Goal: Task Accomplishment & Management: Use online tool/utility

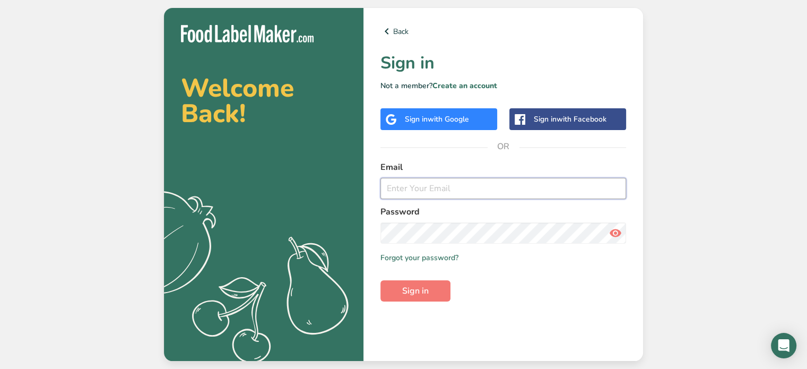
click at [437, 190] on input "email" at bounding box center [503, 188] width 246 height 21
type input "[EMAIL_ADDRESS][DOMAIN_NAME]"
click at [420, 293] on span "Sign in" at bounding box center [415, 290] width 27 height 13
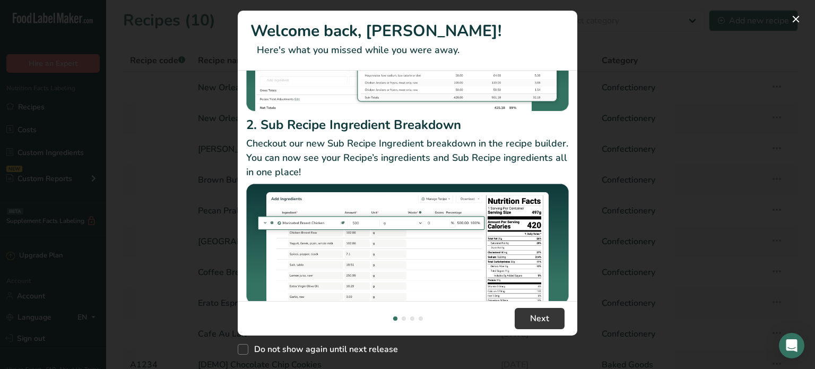
scroll to position [180, 0]
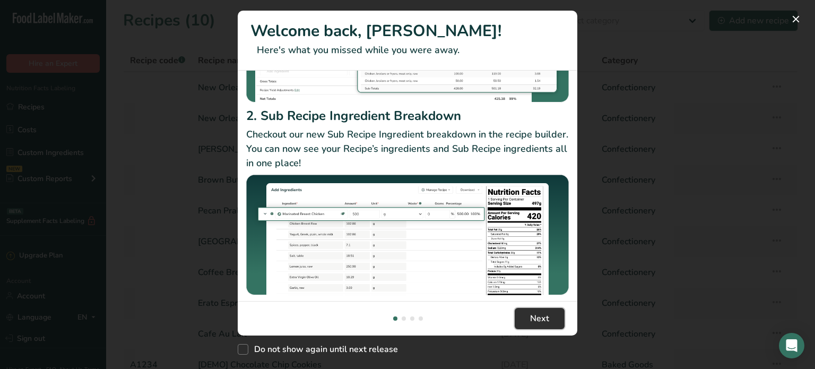
click at [543, 321] on span "Next" at bounding box center [539, 318] width 19 height 13
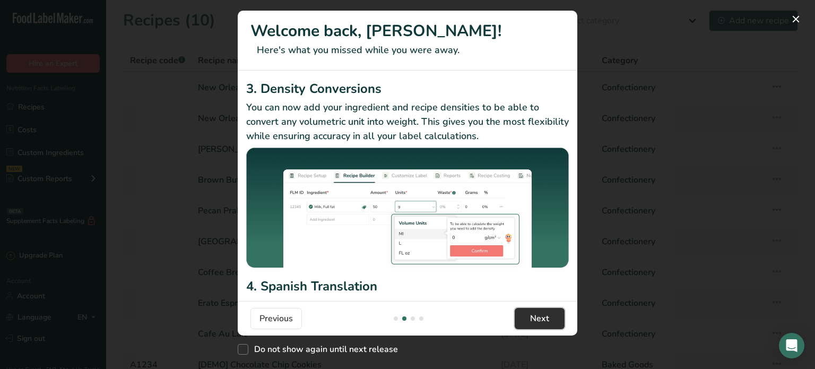
click at [543, 321] on span "Next" at bounding box center [539, 318] width 19 height 13
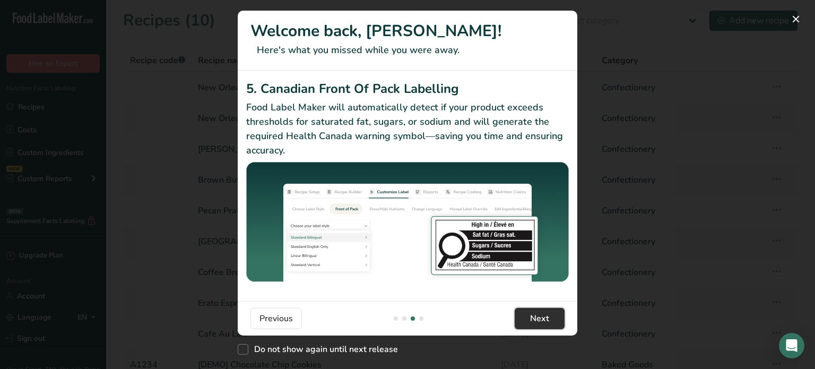
click at [543, 321] on span "Next" at bounding box center [539, 318] width 19 height 13
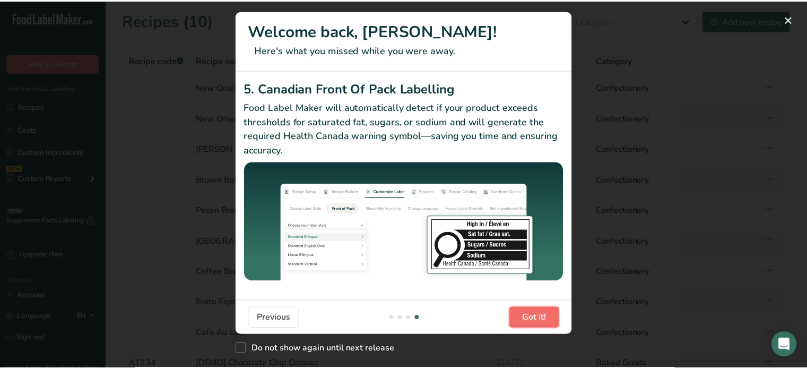
scroll to position [0, 1019]
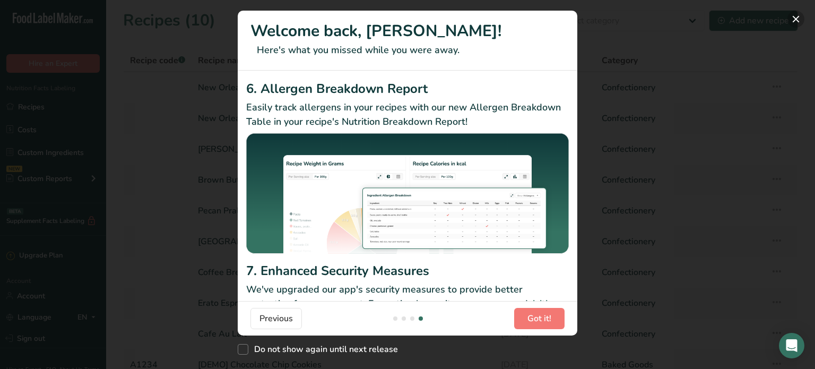
click at [793, 16] on button "New Features" at bounding box center [795, 19] width 17 height 17
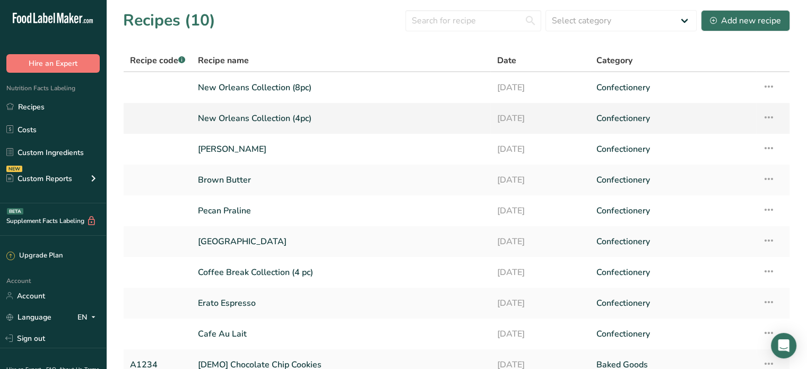
click at [276, 116] on link "New Orleans Collection (4pc)" at bounding box center [341, 118] width 286 height 22
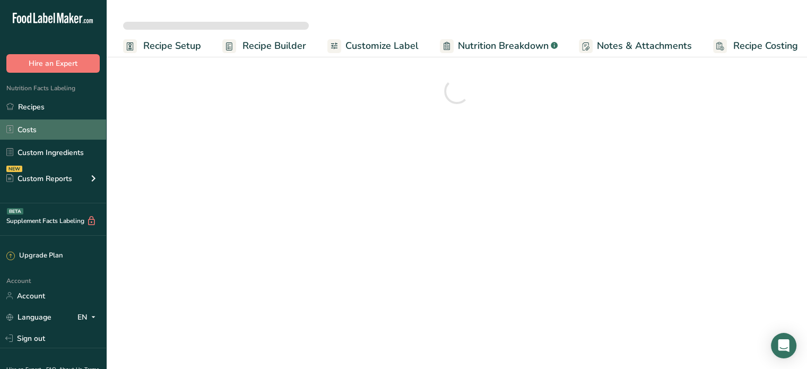
click at [30, 127] on link "Costs" at bounding box center [53, 129] width 106 height 20
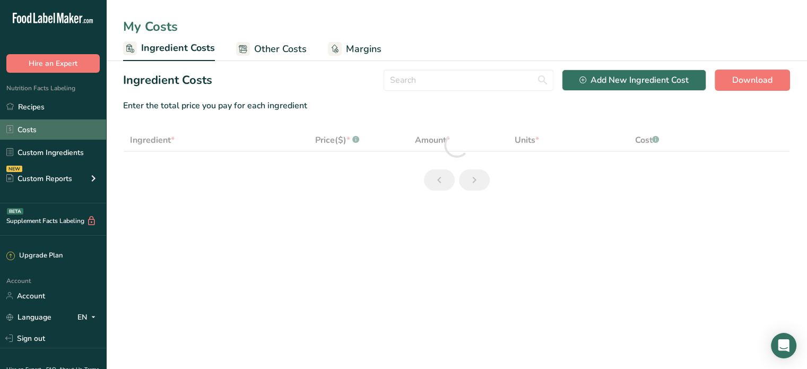
select select "1"
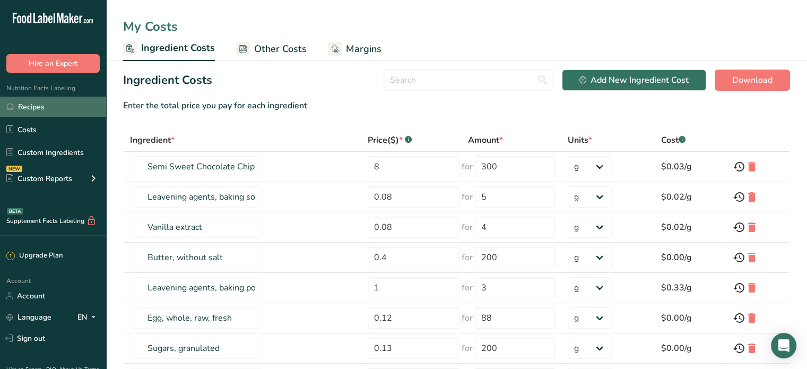
click at [31, 110] on link "Recipes" at bounding box center [53, 107] width 106 height 20
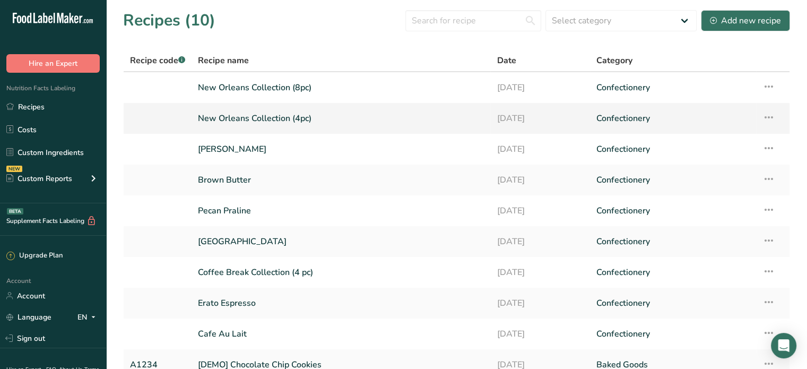
click at [263, 119] on link "New Orleans Collection (4pc)" at bounding box center [341, 118] width 286 height 22
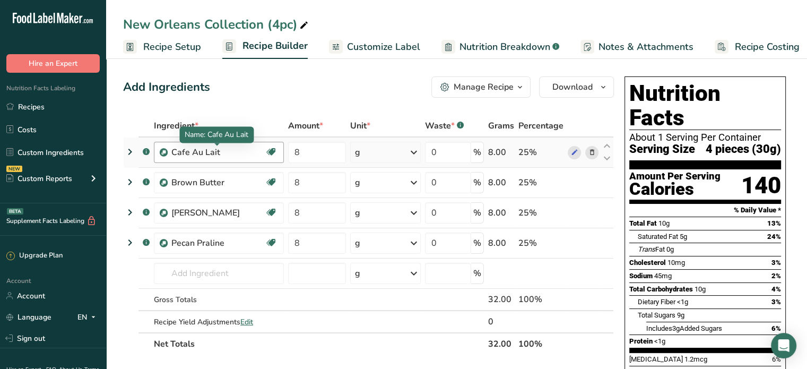
click at [193, 153] on div "Cafe Au Lait" at bounding box center [217, 152] width 93 height 13
click at [129, 148] on icon at bounding box center [130, 151] width 13 height 19
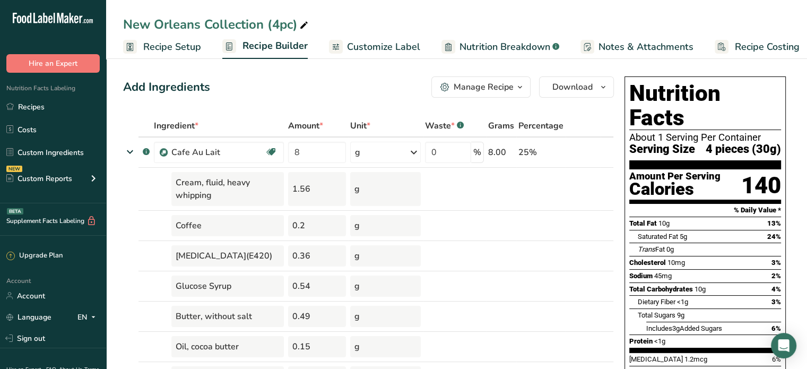
click at [756, 47] on span "Recipe Costing" at bounding box center [767, 47] width 65 height 14
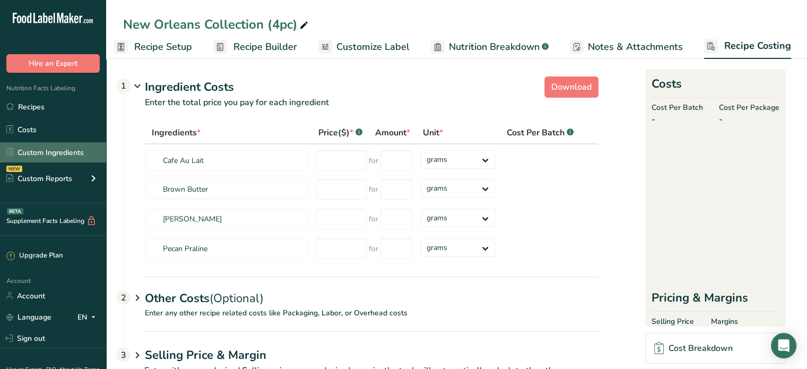
click at [81, 157] on link "Custom Ingredients" at bounding box center [53, 152] width 106 height 20
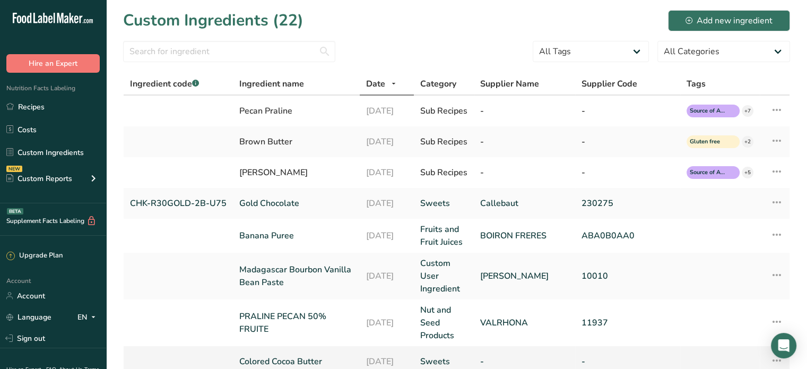
click at [295, 360] on link "Colored Cocoa Butter" at bounding box center [296, 361] width 114 height 13
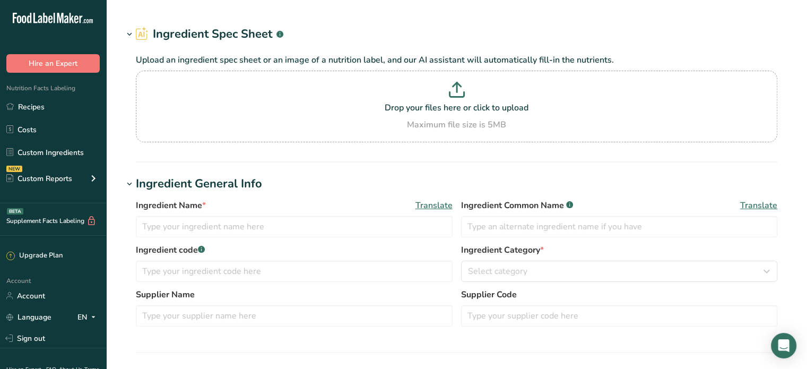
type input "Colored Cocoa Butter"
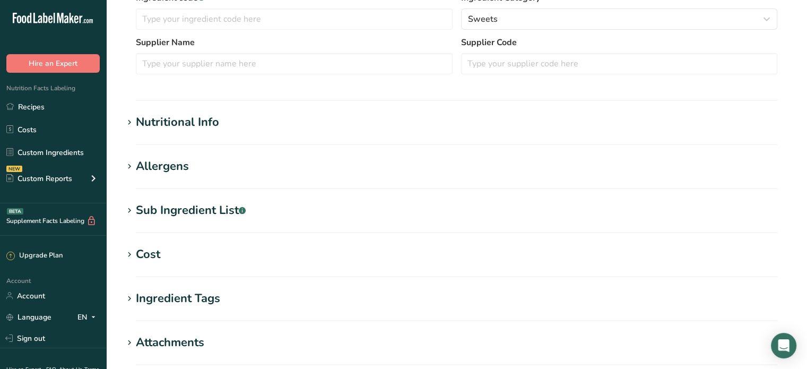
scroll to position [277, 0]
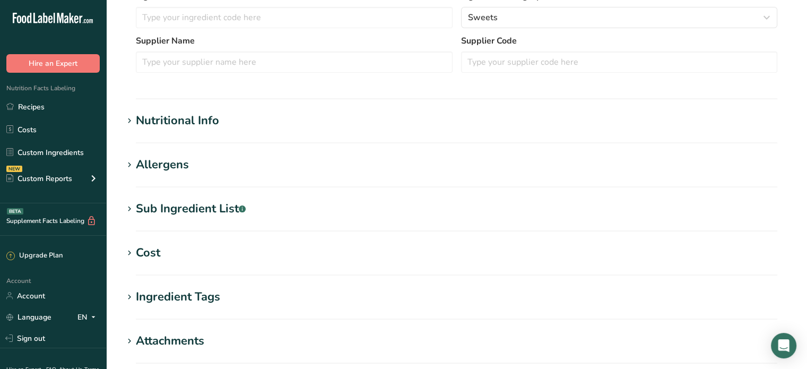
click at [146, 257] on div "Cost" at bounding box center [148, 253] width 24 height 18
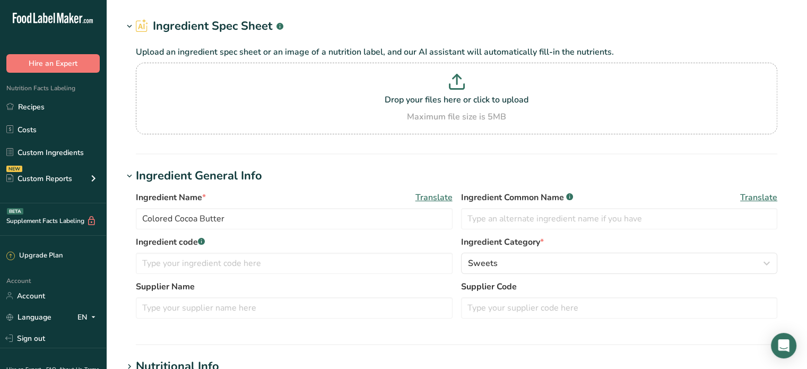
scroll to position [0, 0]
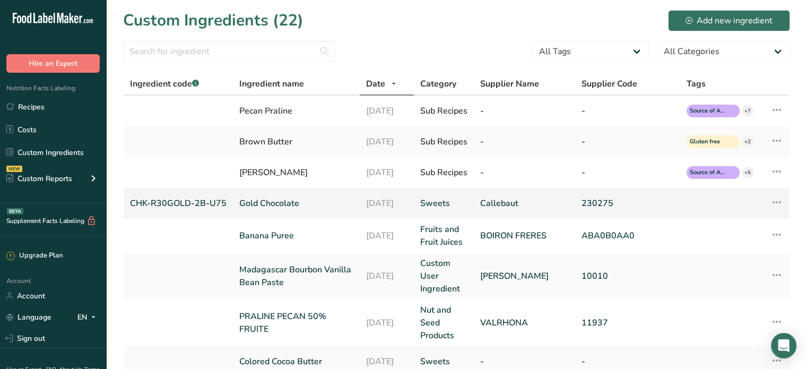
click at [272, 200] on link "Gold Chocolate" at bounding box center [296, 203] width 114 height 13
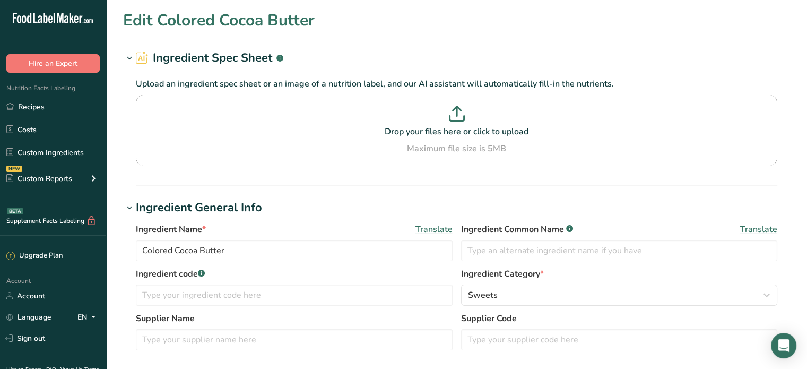
type input "Gold Chocolate"
type input "CHK-R30GOLD-2B-U75"
type input "Callebaut"
type input "230275"
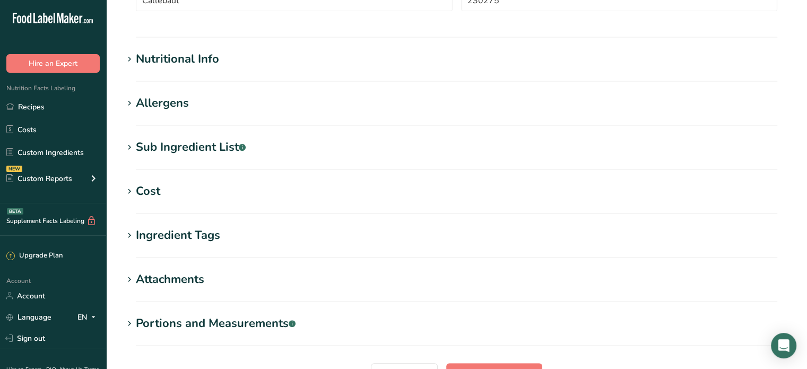
scroll to position [293, 0]
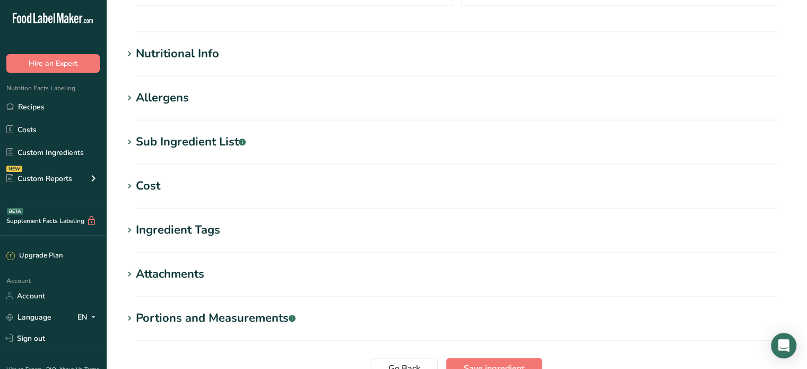
click at [152, 180] on div "Cost" at bounding box center [148, 186] width 24 height 18
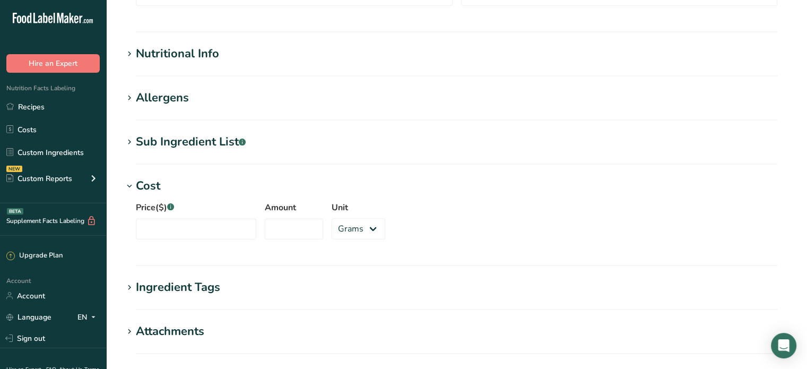
click at [152, 180] on div "Cost" at bounding box center [148, 186] width 24 height 18
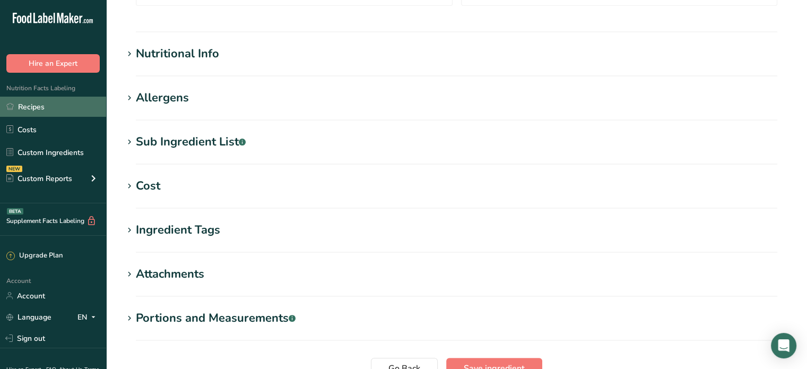
click at [44, 111] on link "Recipes" at bounding box center [53, 107] width 106 height 20
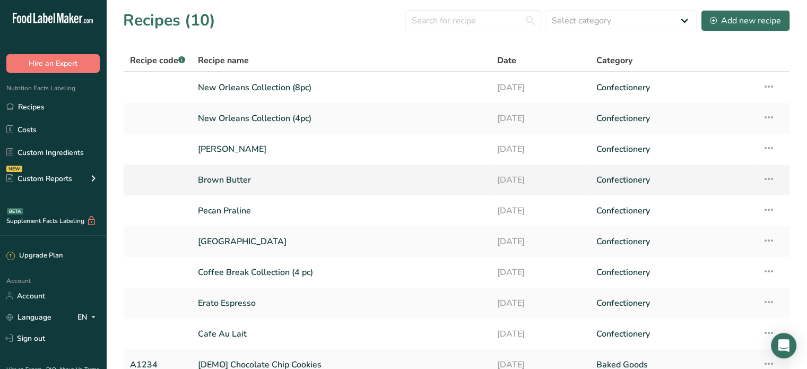
click at [218, 182] on link "Brown Butter" at bounding box center [341, 180] width 286 height 22
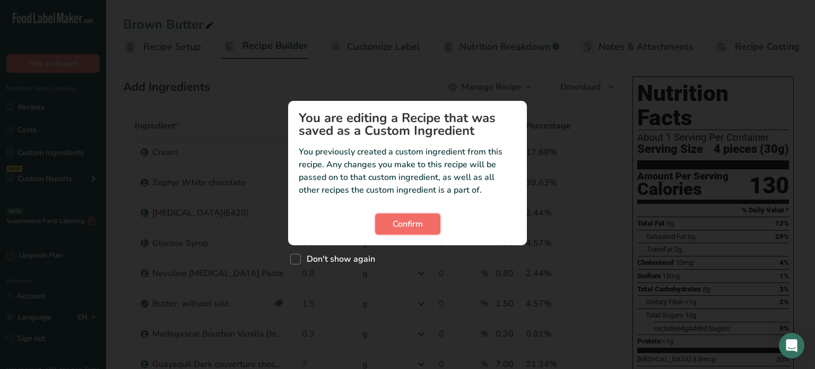
click at [427, 223] on button "Confirm" at bounding box center [407, 223] width 65 height 21
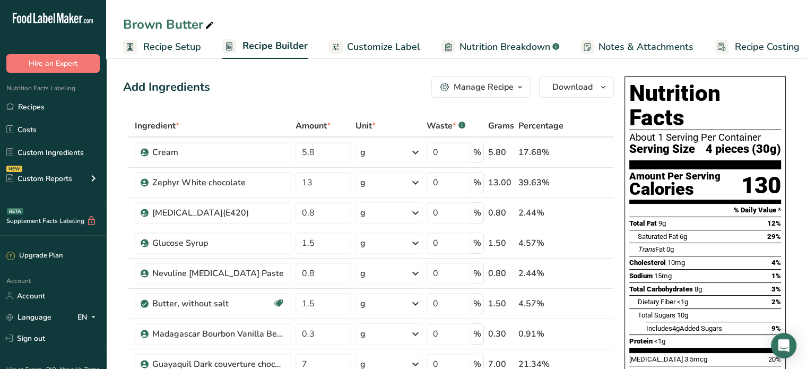
click at [747, 48] on span "Recipe Costing" at bounding box center [767, 47] width 65 height 14
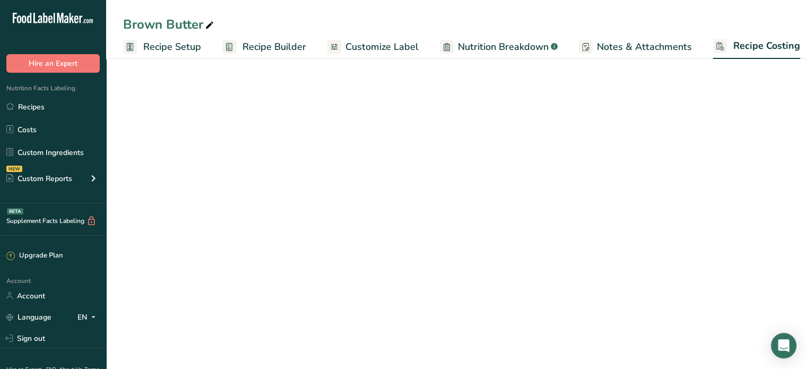
scroll to position [0, 9]
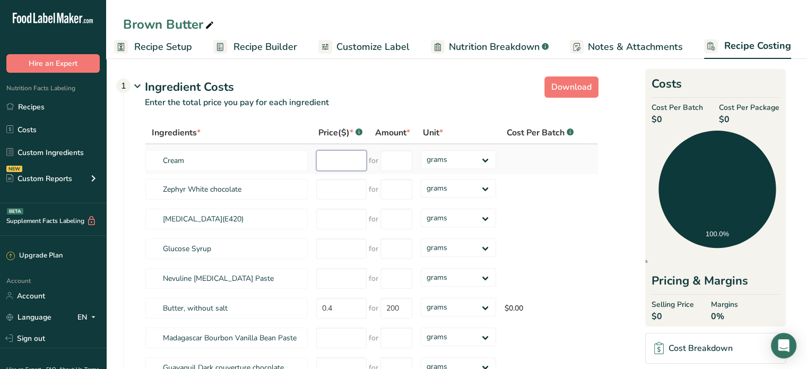
click at [348, 163] on input "number" at bounding box center [341, 160] width 50 height 21
type input "5.95"
click at [400, 159] on input "number" at bounding box center [396, 160] width 32 height 21
type input "946"
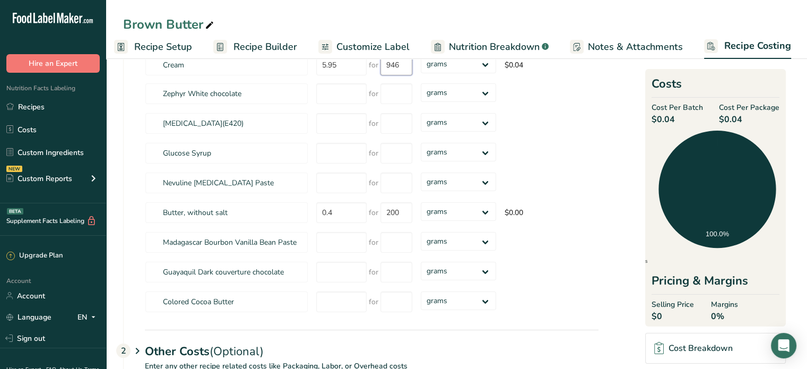
scroll to position [94, 0]
click at [337, 299] on input "number" at bounding box center [341, 302] width 50 height 21
type input "25.00"
click at [389, 303] on input "number" at bounding box center [396, 302] width 32 height 21
type input "200"
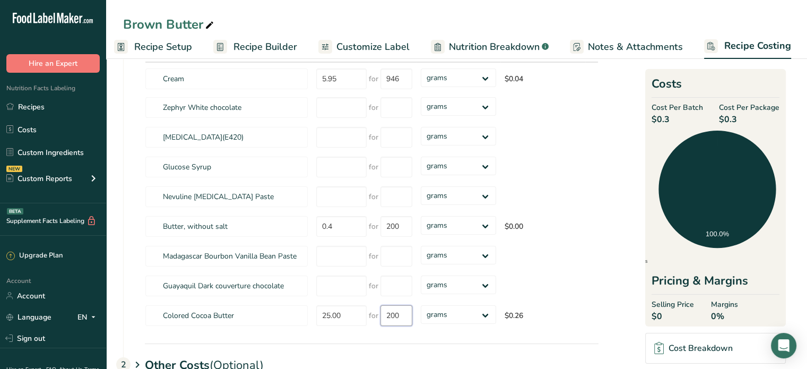
scroll to position [84, 0]
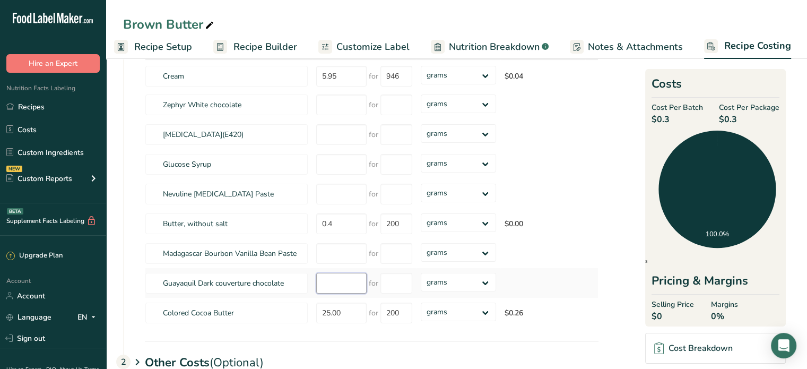
click at [352, 283] on input "number" at bounding box center [341, 283] width 50 height 21
type input "182.25"
click at [392, 284] on input "number" at bounding box center [396, 283] width 32 height 21
type input "5000"
click at [481, 326] on div "Ingredients * Price($) * .a-a{fill:#347362;}.b-a{fill:#fff;} Amount * Unit * Co…" at bounding box center [372, 182] width 454 height 291
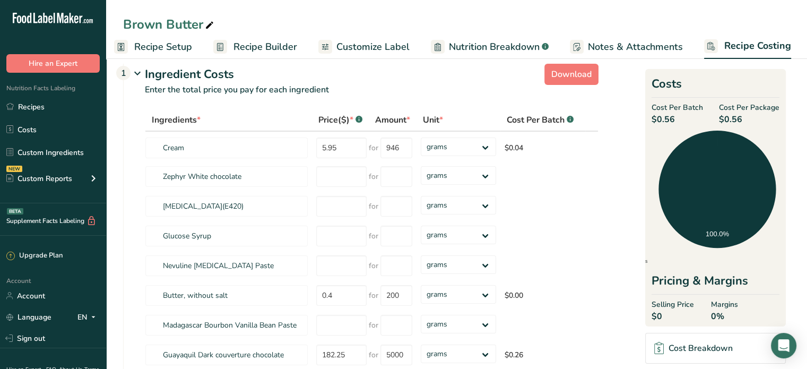
scroll to position [0, 0]
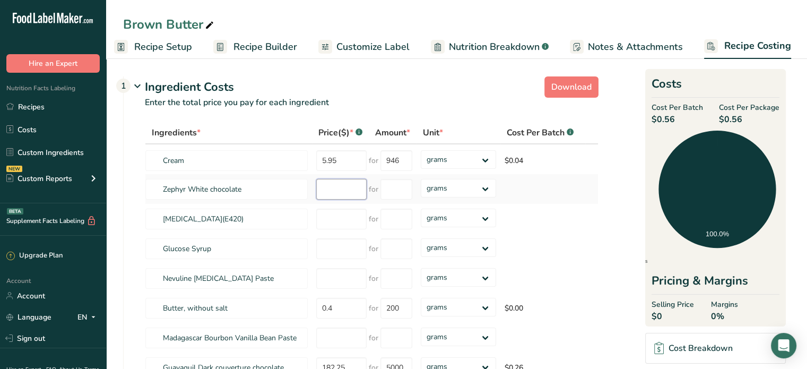
click at [326, 186] on input "number" at bounding box center [341, 189] width 50 height 21
type input "246.99"
click at [383, 190] on input "number" at bounding box center [396, 189] width 32 height 21
type input "5000"
click at [346, 251] on input "number" at bounding box center [341, 248] width 50 height 21
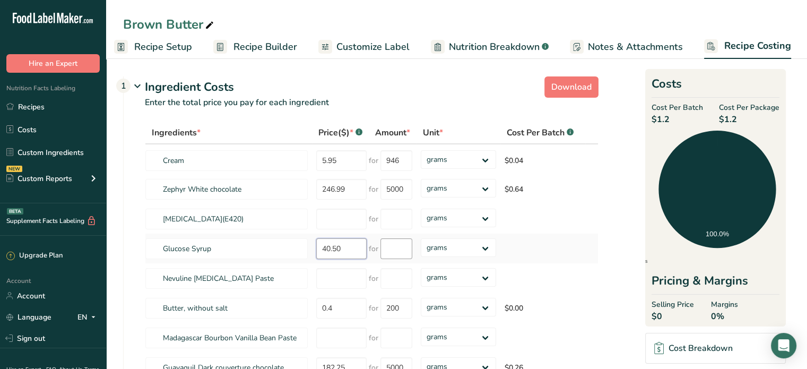
type input "40.50"
click at [389, 248] on input "number" at bounding box center [396, 248] width 32 height 21
type input "5000"
click at [346, 276] on input "number" at bounding box center [341, 278] width 50 height 21
type input "50.75"
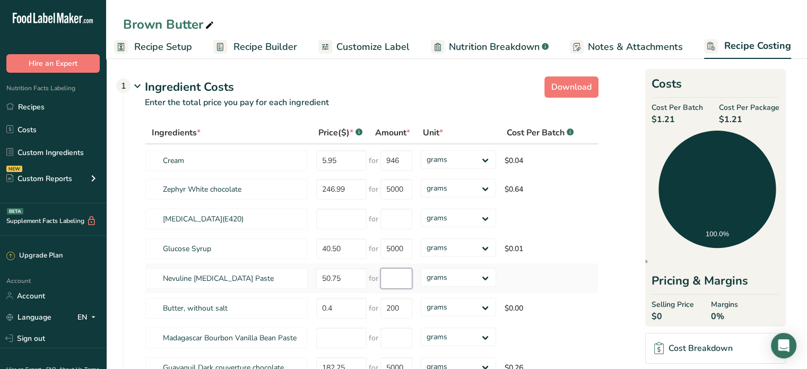
click at [390, 277] on input "number" at bounding box center [396, 278] width 32 height 21
type input "7000"
click at [351, 216] on input "number" at bounding box center [341, 219] width 50 height 21
type input "6.00"
click at [401, 216] on input "number" at bounding box center [396, 219] width 32 height 21
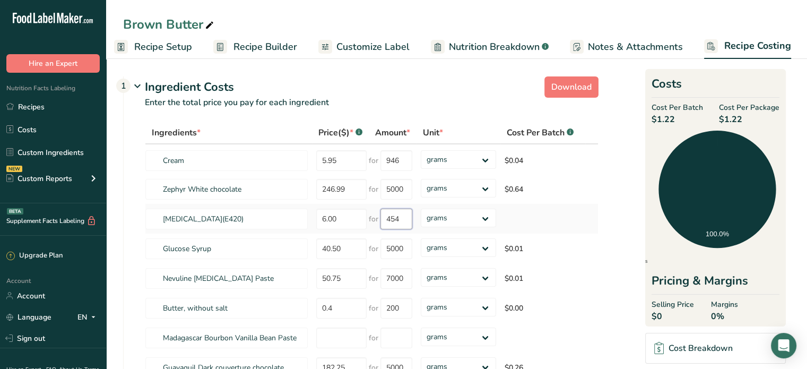
type input "454"
click at [177, 47] on span "Recipe Setup" at bounding box center [163, 47] width 58 height 14
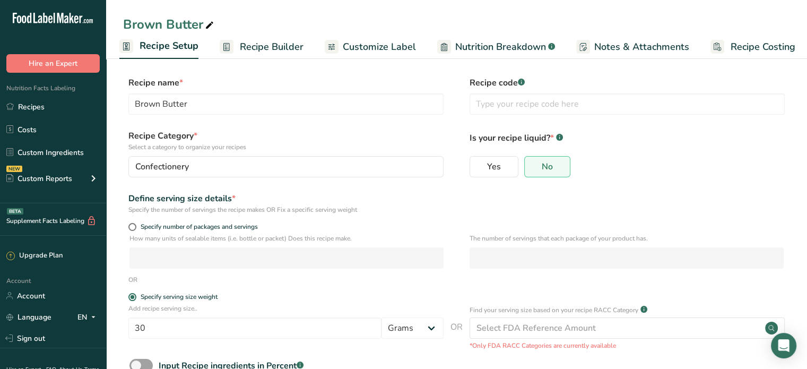
click at [268, 40] on span "Recipe Builder" at bounding box center [272, 47] width 64 height 14
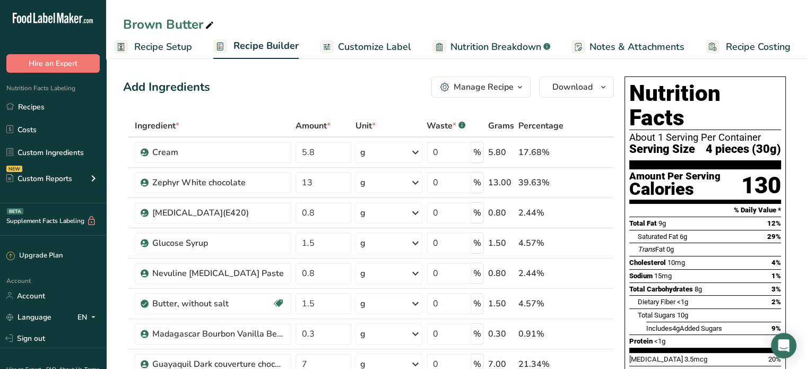
click at [386, 44] on span "Customize Label" at bounding box center [374, 47] width 73 height 14
